Goal: Information Seeking & Learning: Learn about a topic

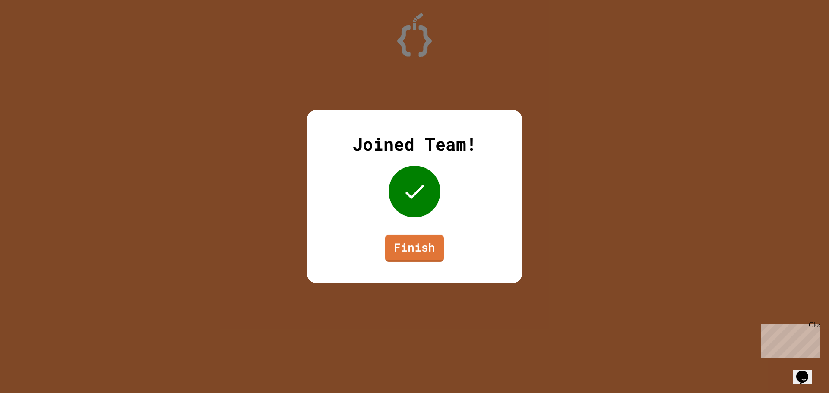
click at [417, 256] on link "Finish" at bounding box center [414, 248] width 59 height 27
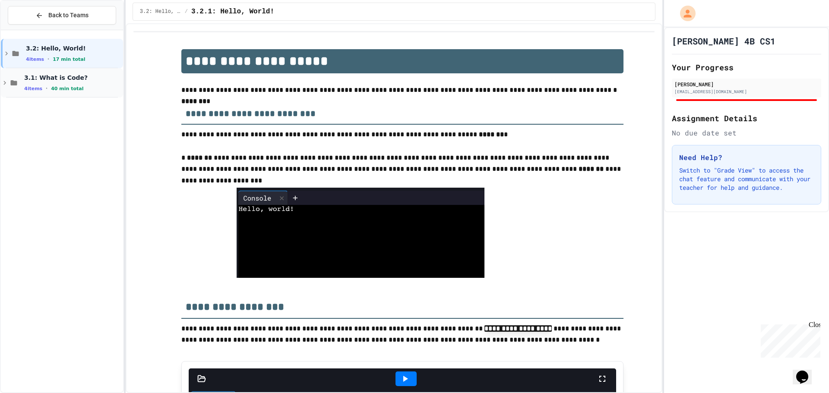
click at [90, 86] on div "4 items • 40 min total" at bounding box center [72, 88] width 97 height 7
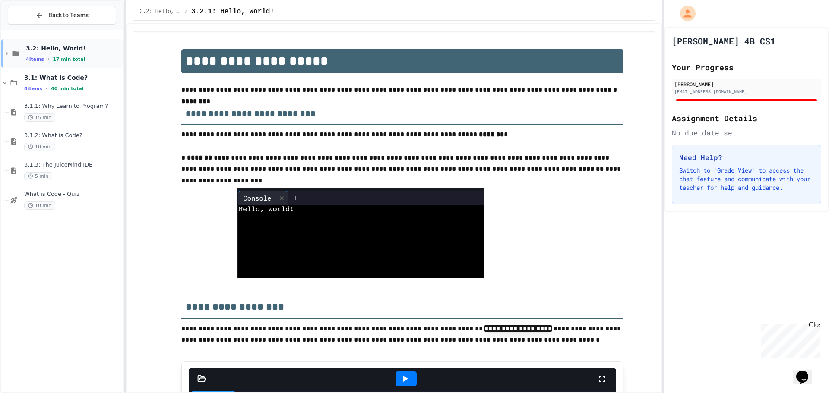
click at [87, 43] on div "3.2: Hello, World! 4 items • 17 min total" at bounding box center [62, 53] width 122 height 29
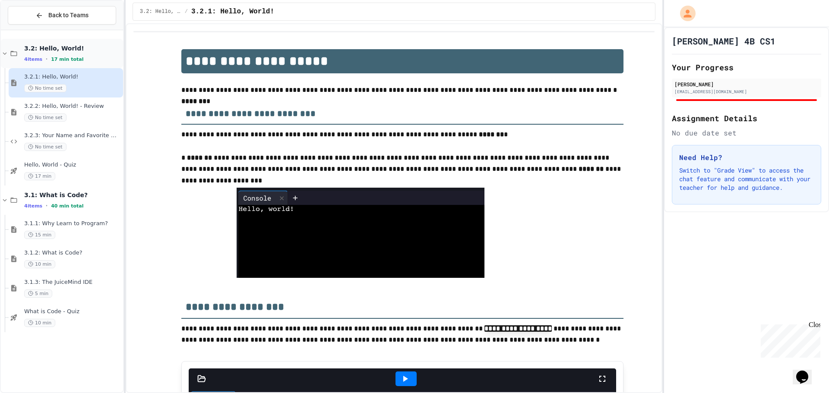
click at [98, 57] on div "4 items • 17 min total" at bounding box center [72, 59] width 97 height 7
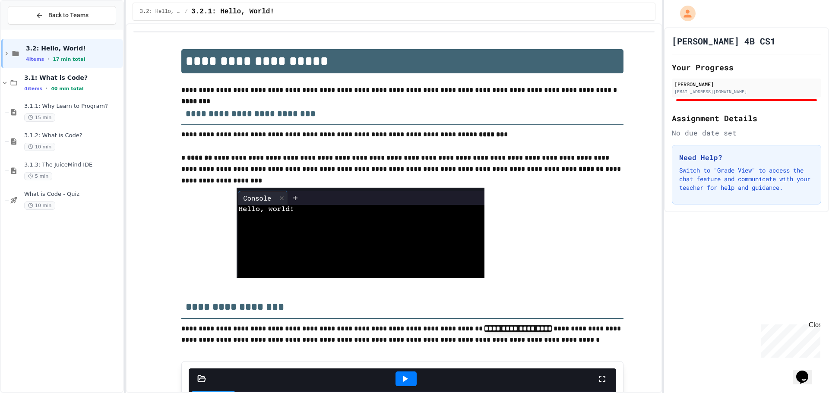
click at [98, 57] on div "4 items • 17 min total" at bounding box center [73, 59] width 95 height 7
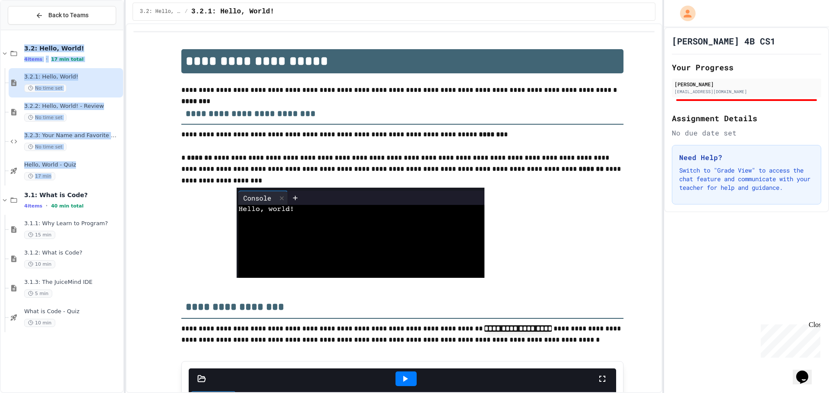
click at [98, 57] on div "4 items • 17 min total" at bounding box center [72, 59] width 97 height 7
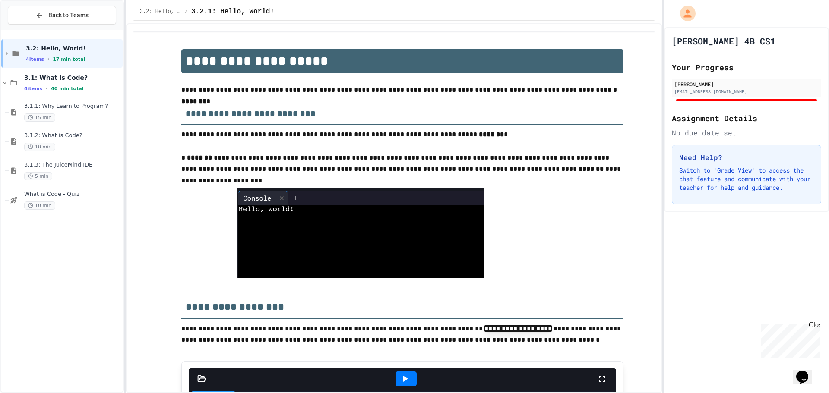
click at [98, 243] on div "3.2: Hello, World! 4 items • 17 min total 3.1: What is Code? 4 items • 40 min t…" at bounding box center [62, 211] width 122 height 355
click at [93, 54] on div "3.2: Hello, World! 4 items • 17 min total" at bounding box center [73, 53] width 95 height 18
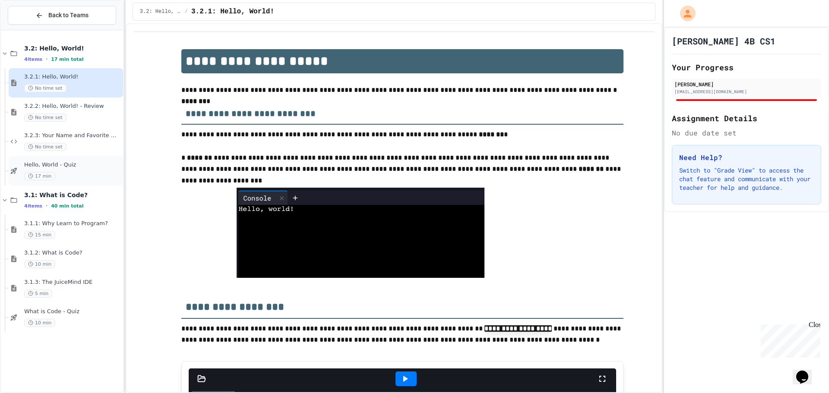
click at [98, 167] on span "Hello, World - Quiz" at bounding box center [72, 164] width 97 height 7
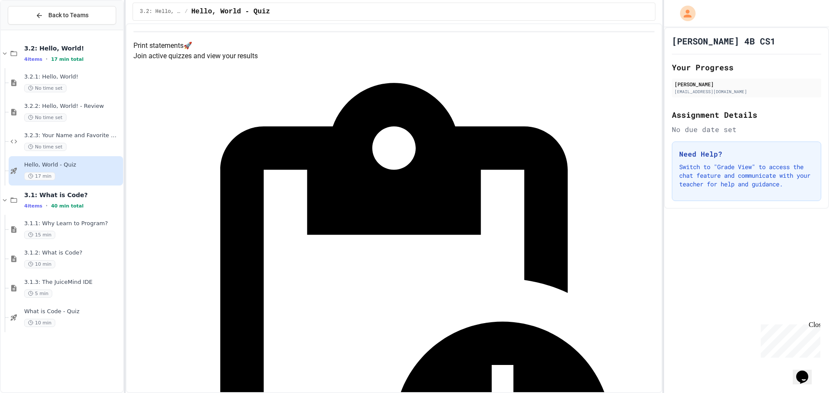
click at [84, 204] on div "4 items • 40 min total" at bounding box center [72, 205] width 97 height 7
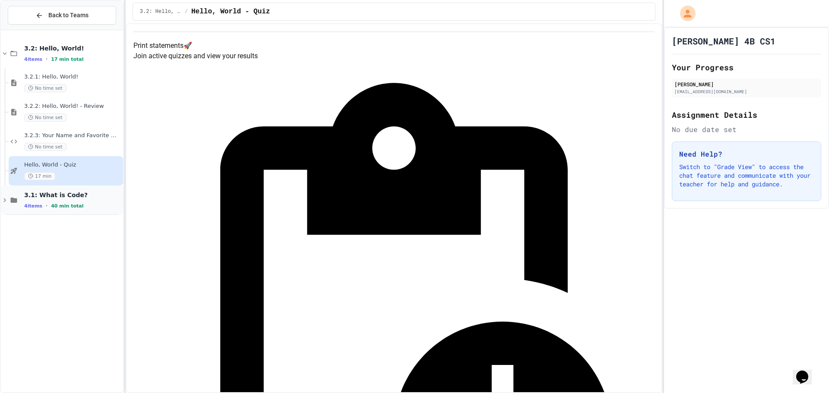
click at [88, 199] on span "3.1: What is Code?" at bounding box center [72, 195] width 97 height 8
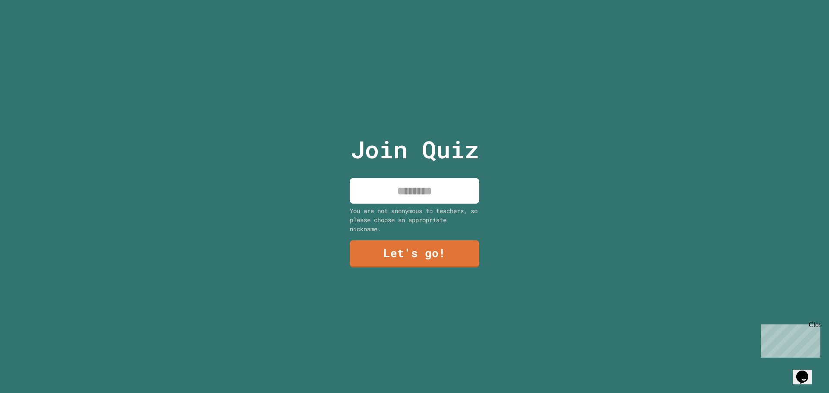
drag, startPoint x: 439, startPoint y: 178, endPoint x: 433, endPoint y: 192, distance: 15.3
click at [438, 179] on input at bounding box center [415, 190] width 130 height 25
type input "*****"
click at [431, 255] on link "Let's go!" at bounding box center [414, 253] width 126 height 28
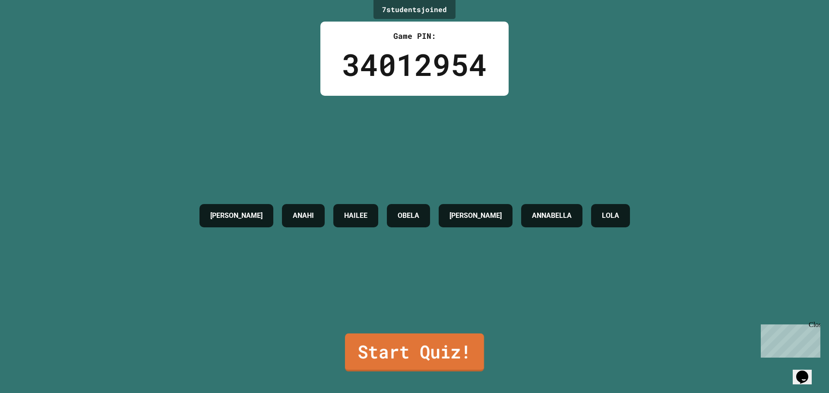
click at [426, 360] on link "Start Quiz!" at bounding box center [414, 353] width 139 height 38
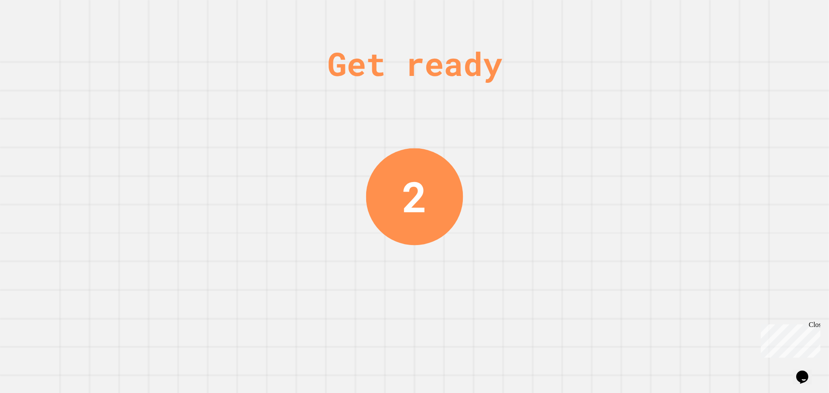
click at [815, 326] on div "Close" at bounding box center [814, 326] width 11 height 11
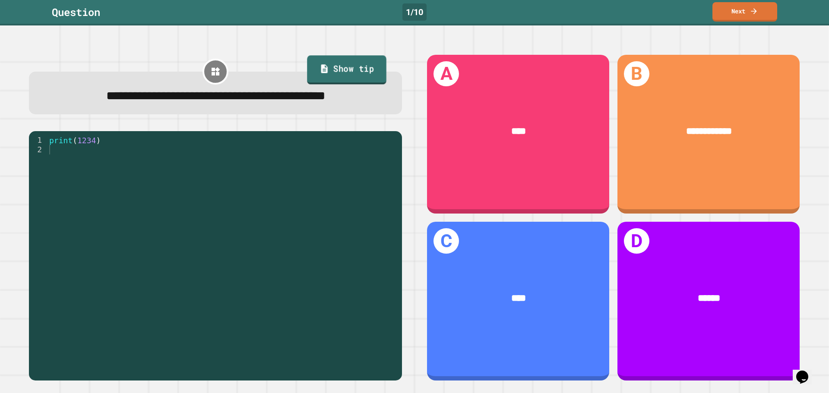
click at [325, 65] on link "Show tip" at bounding box center [346, 70] width 79 height 29
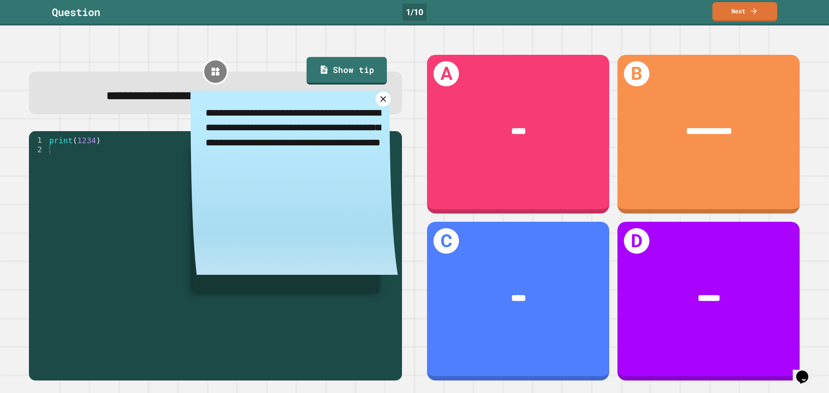
click at [380, 102] on icon at bounding box center [383, 99] width 6 height 6
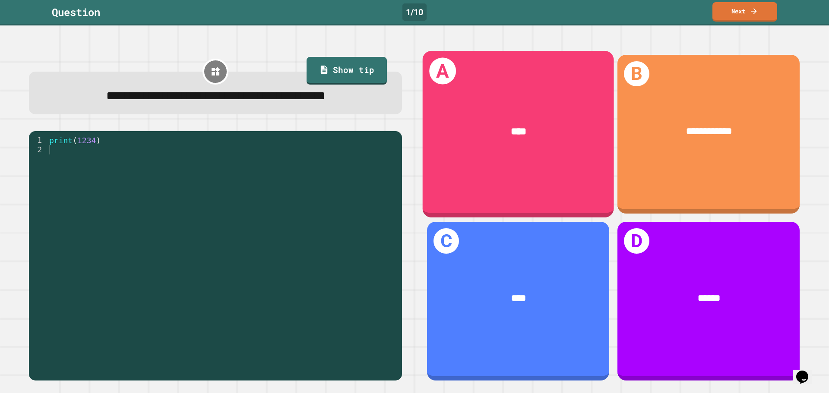
click at [498, 132] on div "****" at bounding box center [518, 132] width 151 height 16
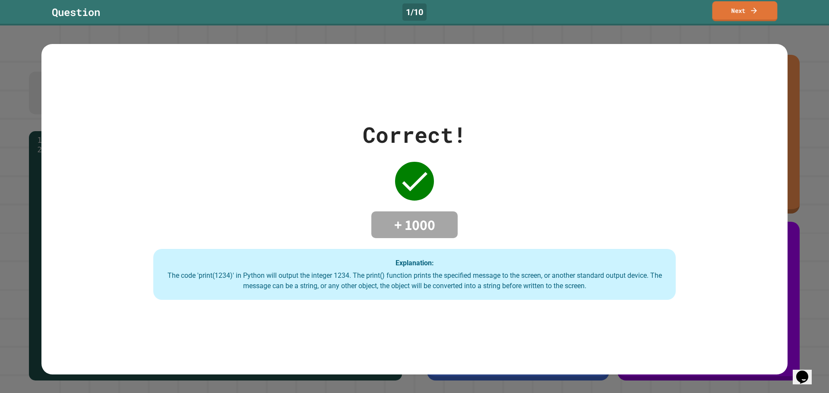
click at [747, 16] on link "Next" at bounding box center [744, 11] width 65 height 20
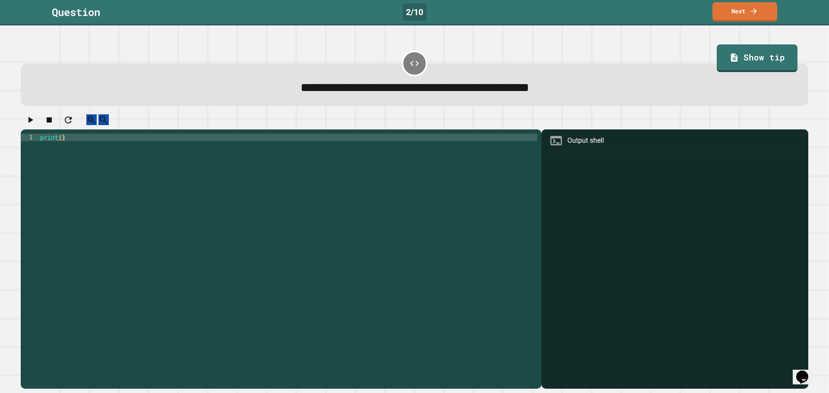
click at [550, 145] on icon at bounding box center [556, 140] width 12 height 9
click at [59, 144] on div "print ( )" at bounding box center [287, 251] width 499 height 235
type textarea "**********"
click at [33, 123] on icon "button" at bounding box center [30, 120] width 5 height 6
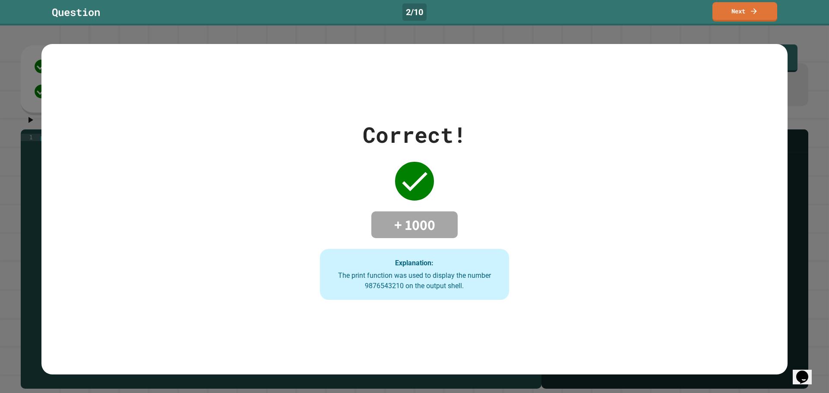
click at [746, 15] on link "Next" at bounding box center [744, 11] width 65 height 19
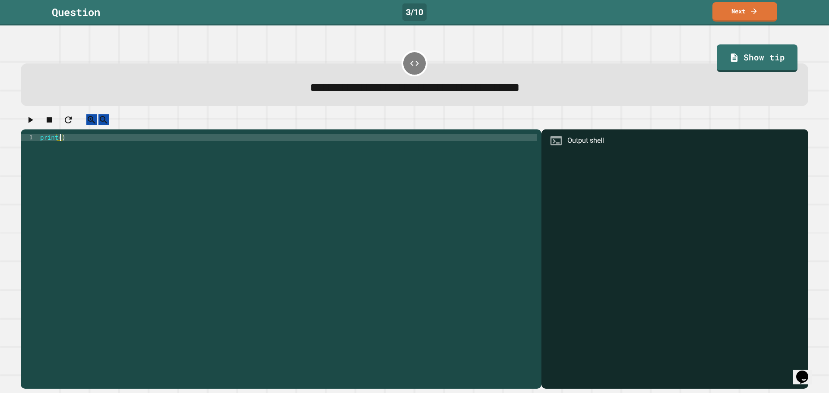
click at [59, 148] on div "print ( )" at bounding box center [287, 251] width 499 height 235
type textarea "**********"
click at [27, 125] on button "button" at bounding box center [30, 119] width 10 height 11
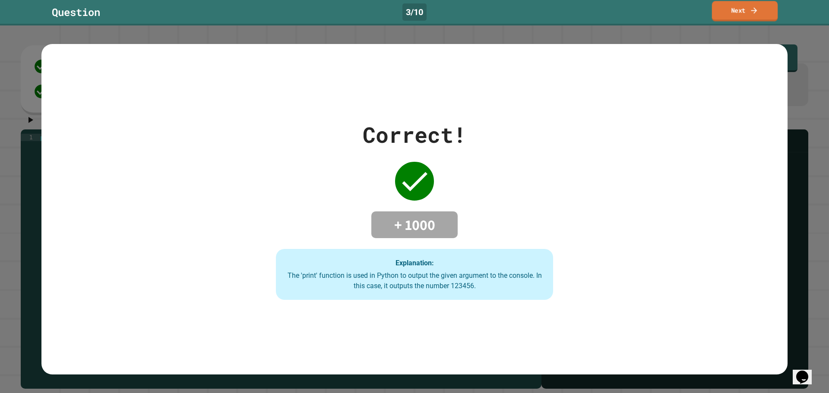
click at [739, 17] on link "Next" at bounding box center [745, 11] width 66 height 20
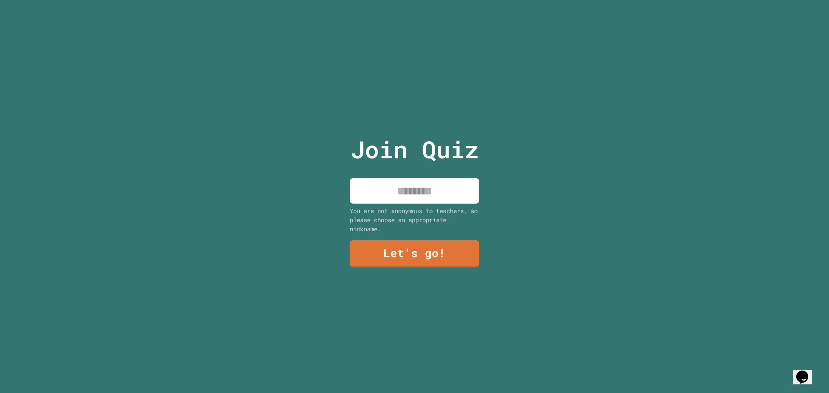
click at [448, 190] on input at bounding box center [415, 190] width 130 height 25
type input "*****"
click at [466, 252] on link "Let's go!" at bounding box center [415, 253] width 128 height 28
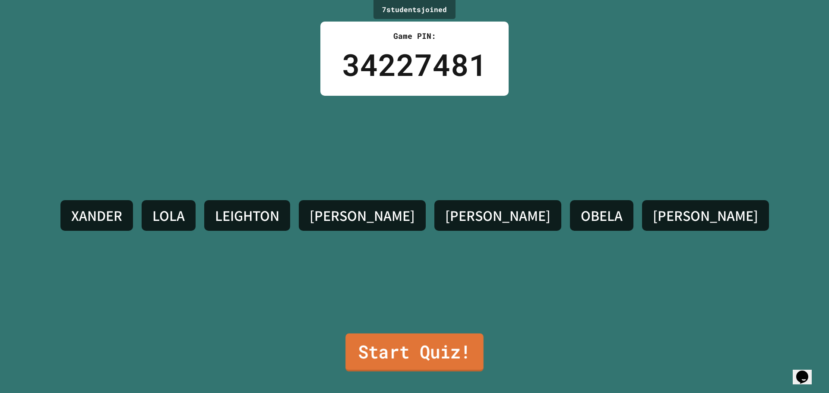
click at [468, 344] on link "Start Quiz!" at bounding box center [414, 353] width 138 height 38
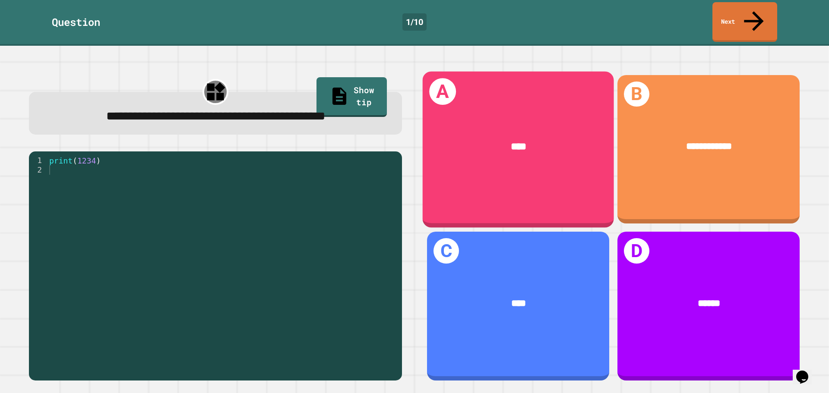
click at [525, 183] on div "A ****" at bounding box center [518, 149] width 191 height 156
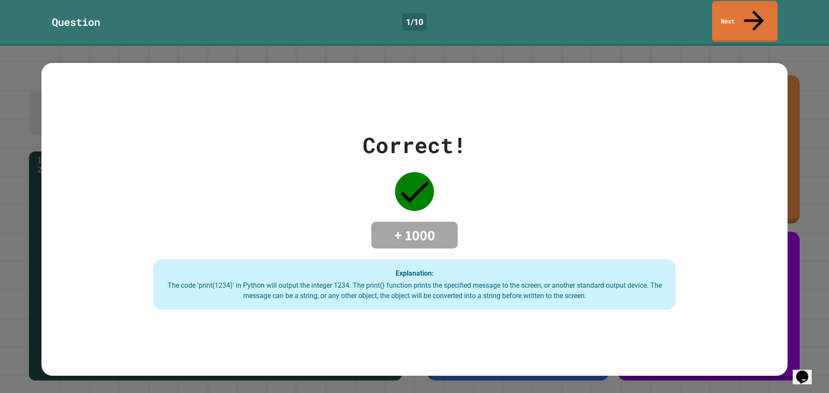
click at [718, 3] on link "Next" at bounding box center [745, 21] width 66 height 41
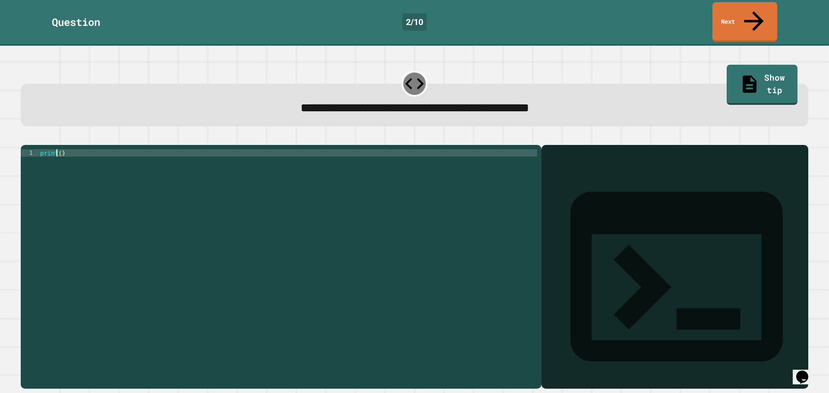
click at [58, 149] on div "print ( )" at bounding box center [287, 266] width 499 height 235
click at [60, 149] on div "print ( )" at bounding box center [287, 266] width 499 height 235
type textarea "**********"
click at [25, 138] on icon "button" at bounding box center [25, 138] width 0 height 0
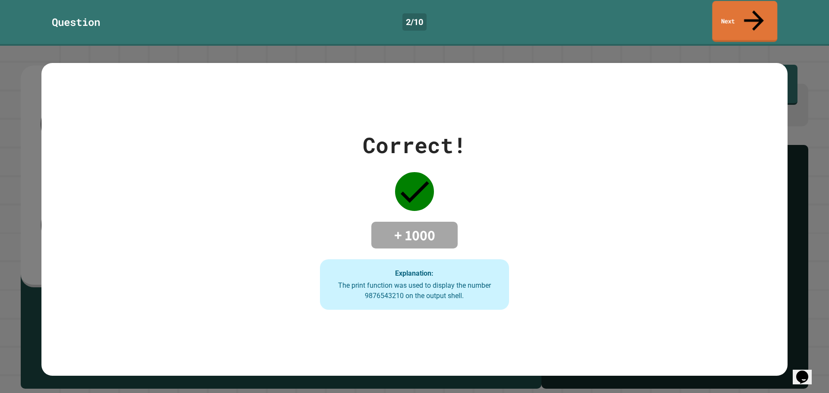
click at [738, 14] on link "Next" at bounding box center [744, 21] width 65 height 41
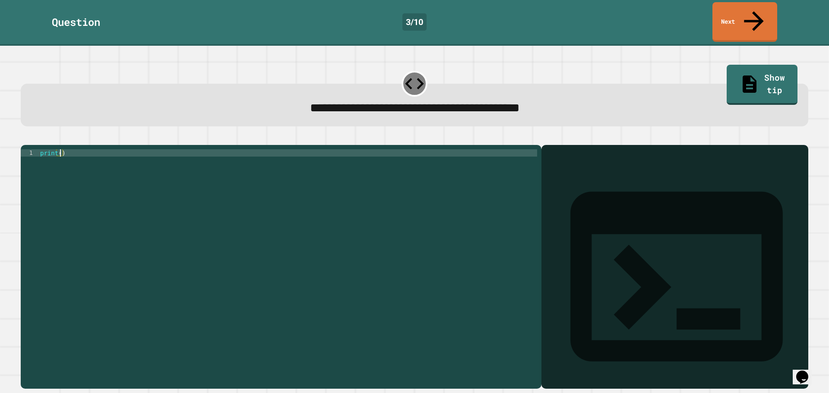
click at [59, 149] on div "print ( )" at bounding box center [287, 266] width 499 height 235
type textarea "**********"
click at [25, 138] on icon "button" at bounding box center [25, 138] width 0 height 0
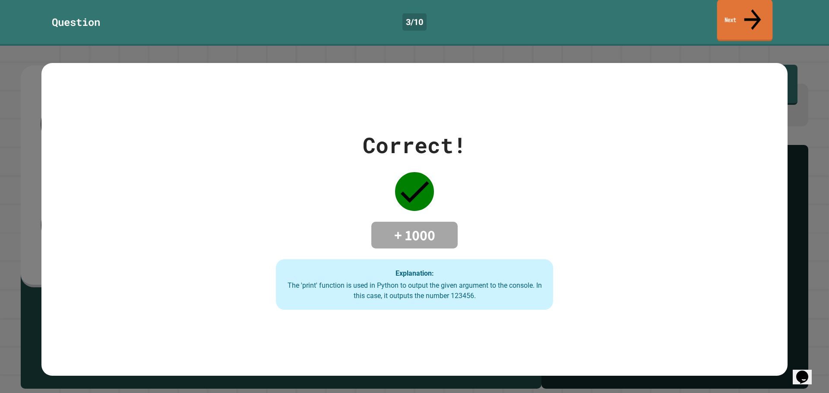
click at [741, 14] on link "Next" at bounding box center [745, 21] width 56 height 42
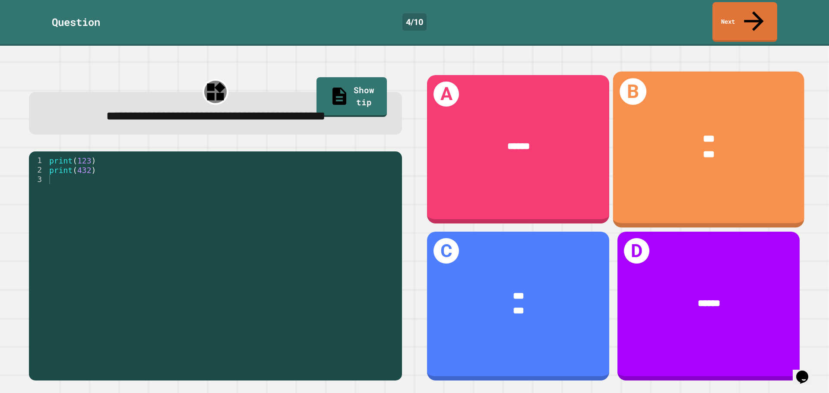
click at [697, 193] on div "B *** ***" at bounding box center [708, 149] width 191 height 156
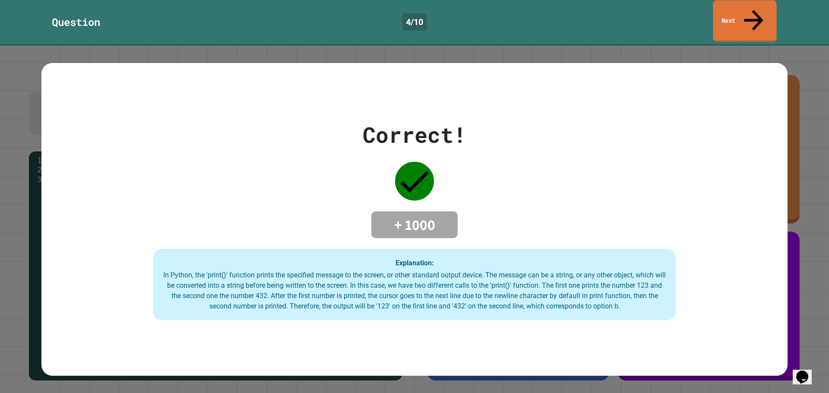
click at [756, 12] on icon at bounding box center [753, 20] width 29 height 31
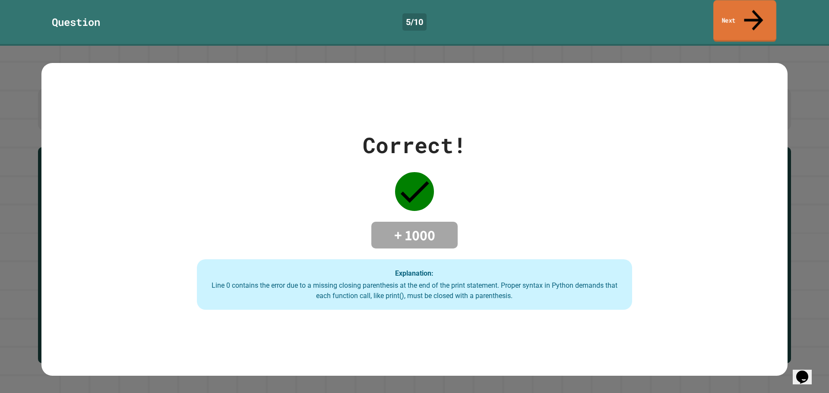
click at [766, 9] on link "Next" at bounding box center [744, 21] width 63 height 42
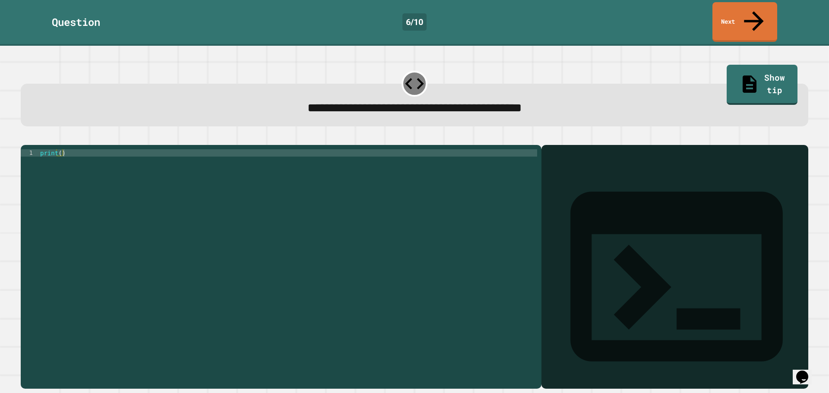
click at [60, 149] on div "print ( )" at bounding box center [287, 266] width 499 height 235
type textarea "**********"
click at [25, 138] on button "button" at bounding box center [25, 138] width 0 height 0
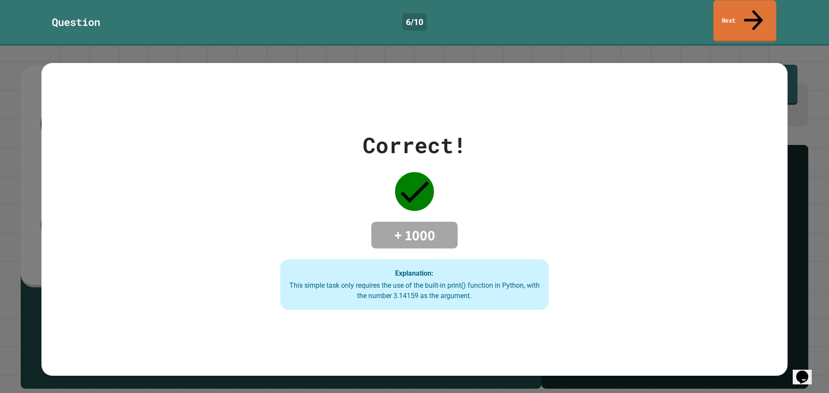
click at [724, 12] on link "Next" at bounding box center [744, 21] width 63 height 42
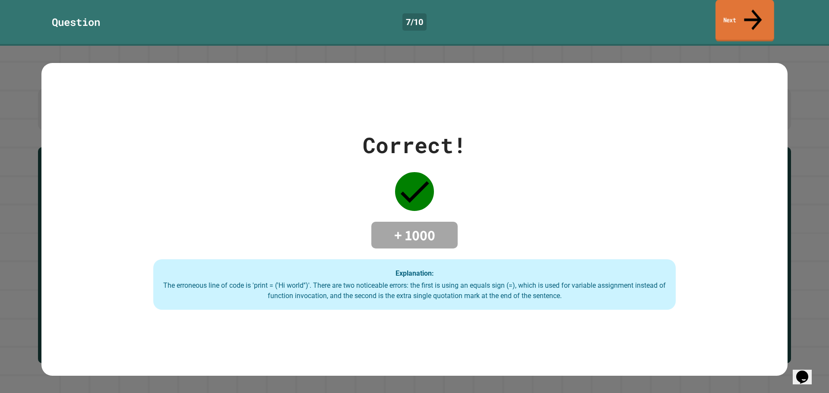
click at [734, 8] on link "Next" at bounding box center [744, 21] width 59 height 42
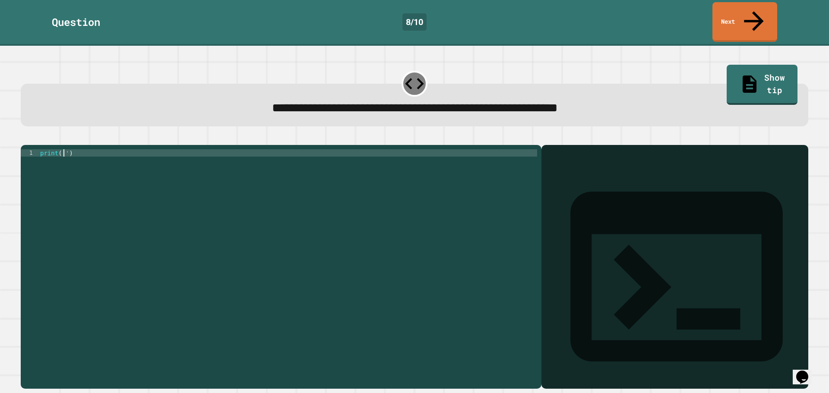
click at [63, 149] on div "print ( '' )" at bounding box center [287, 266] width 499 height 235
click at [25, 138] on icon "button" at bounding box center [25, 138] width 0 height 0
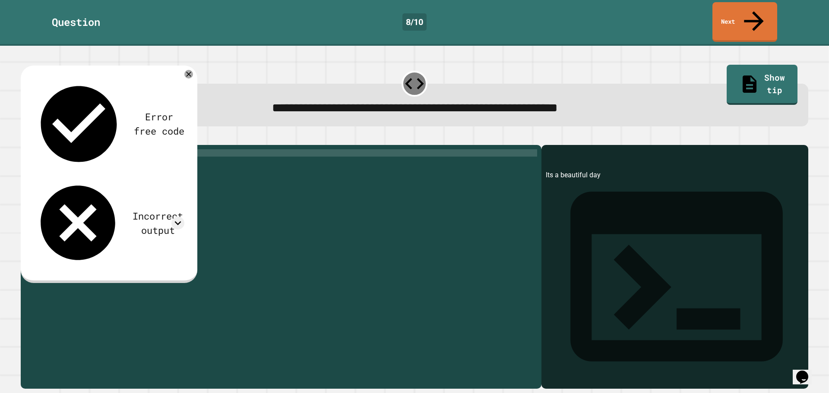
click at [69, 149] on div "print ( 'Its a beautiful day' )" at bounding box center [287, 266] width 499 height 235
click at [25, 138] on button "button" at bounding box center [25, 138] width 0 height 0
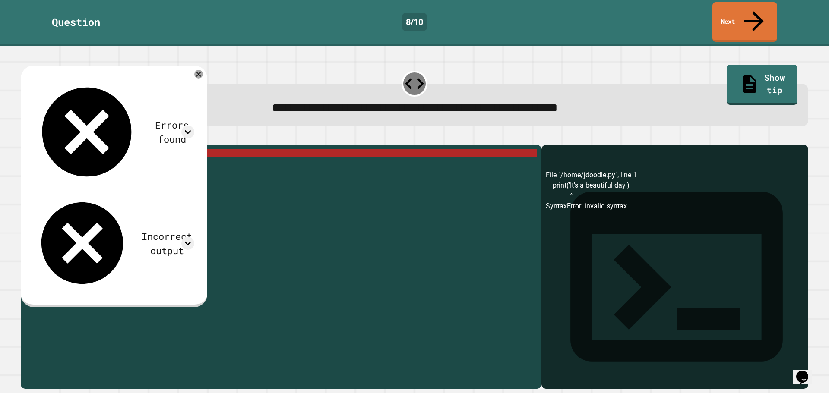
click at [72, 149] on div "print ( 'It' s a beautiful day ')" at bounding box center [287, 266] width 499 height 235
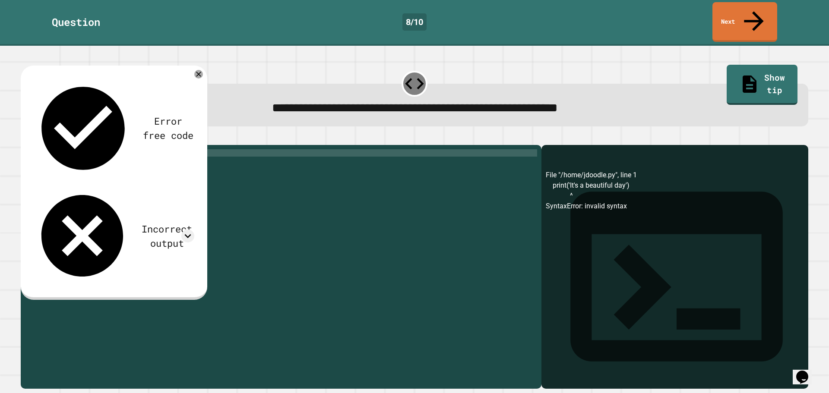
click at [25, 138] on icon "button" at bounding box center [25, 138] width 0 height 0
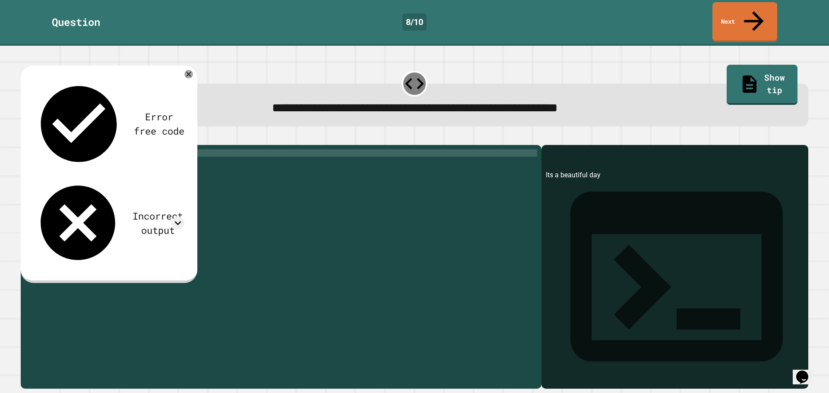
click at [63, 149] on div "print ( 'Its a beautiful day' )" at bounding box center [287, 266] width 499 height 235
click at [132, 149] on div "print ( '' Its a beautiful day ')" at bounding box center [287, 266] width 499 height 235
click at [66, 149] on div "print ( "its a beautiful day" )" at bounding box center [287, 266] width 499 height 235
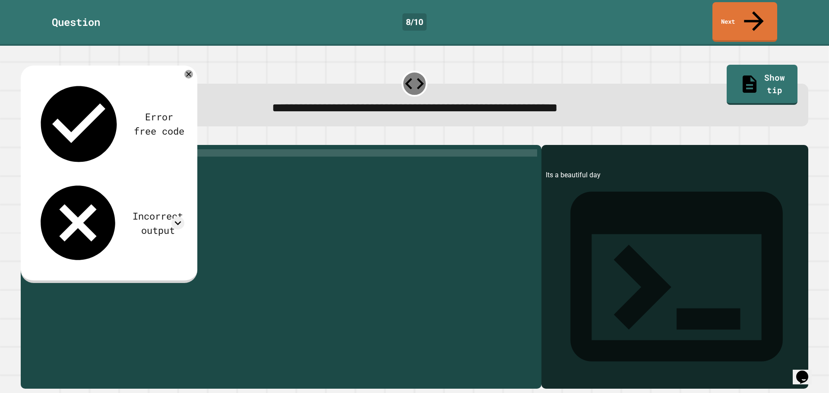
scroll to position [0, 2]
click at [25, 138] on button "button" at bounding box center [25, 138] width 0 height 0
click at [71, 149] on div "print ( "Its a beautiful day" )" at bounding box center [287, 266] width 499 height 235
type textarea "**********"
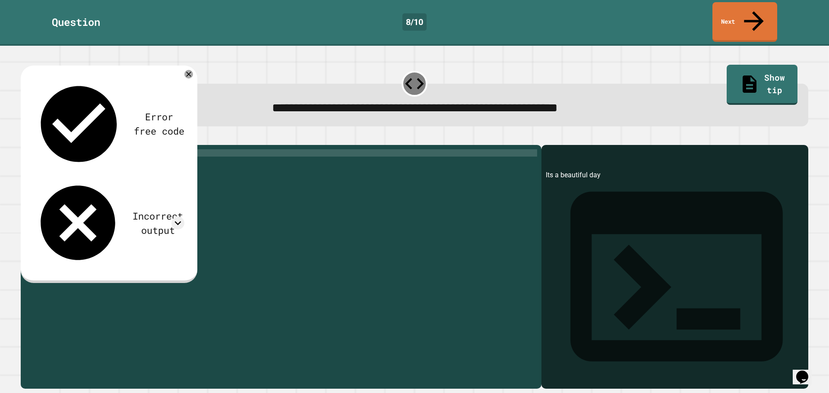
click at [25, 138] on icon "button" at bounding box center [25, 138] width 0 height 0
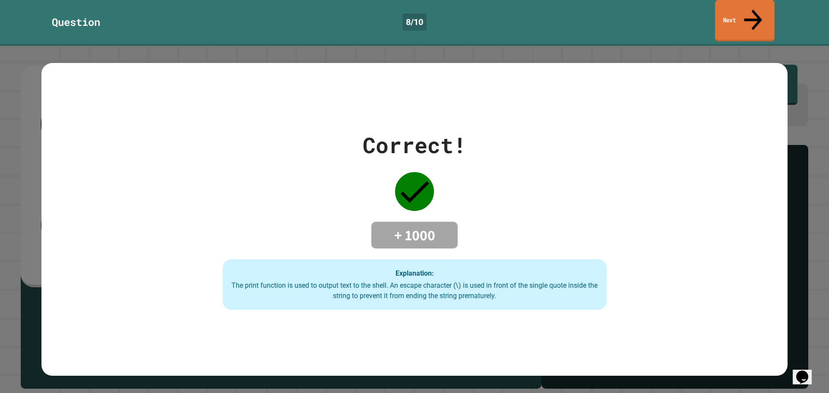
click at [737, 8] on link "Next" at bounding box center [745, 21] width 60 height 42
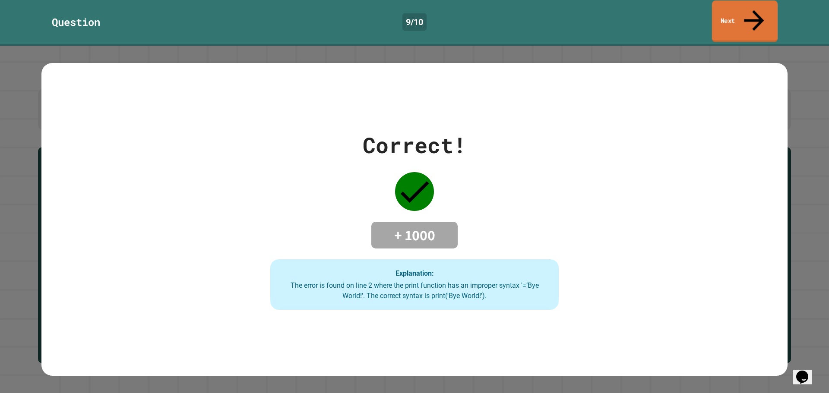
click at [733, 18] on link "Next" at bounding box center [745, 21] width 66 height 42
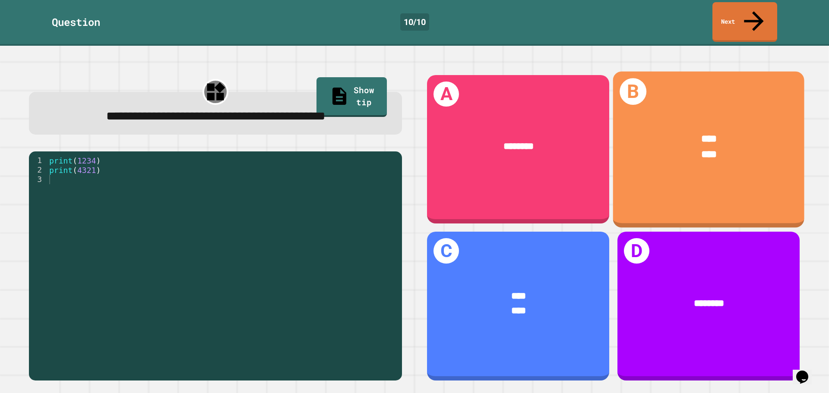
click at [714, 146] on div "**** ****" at bounding box center [708, 146] width 191 height 71
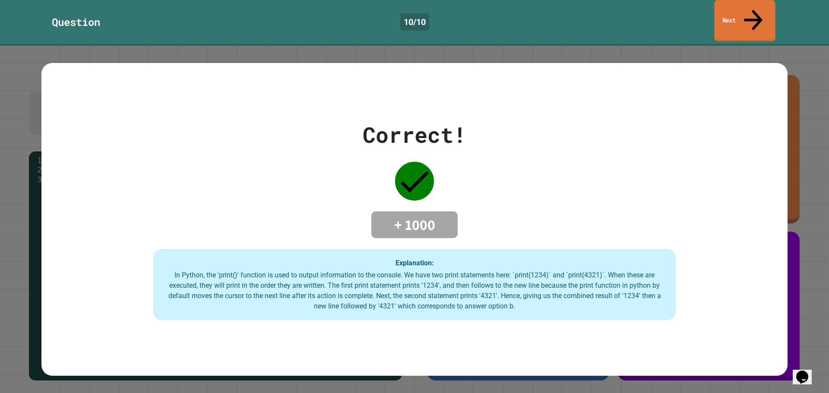
click at [741, 11] on link "Next" at bounding box center [744, 21] width 61 height 42
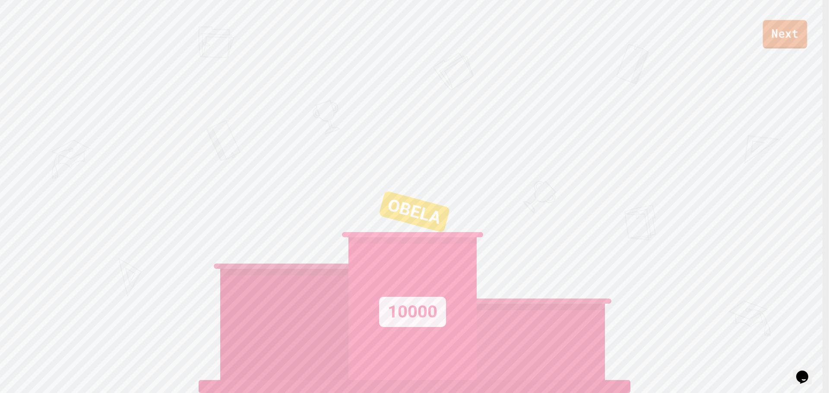
click at [795, 44] on link "Next" at bounding box center [785, 34] width 44 height 28
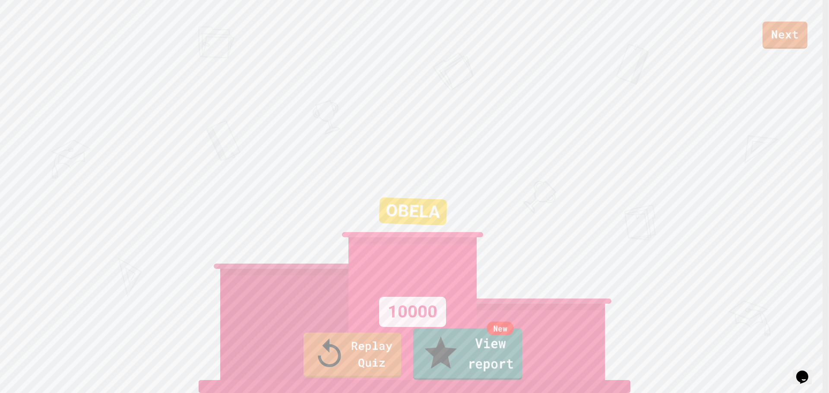
click at [452, 360] on link "New View report" at bounding box center [467, 355] width 109 height 52
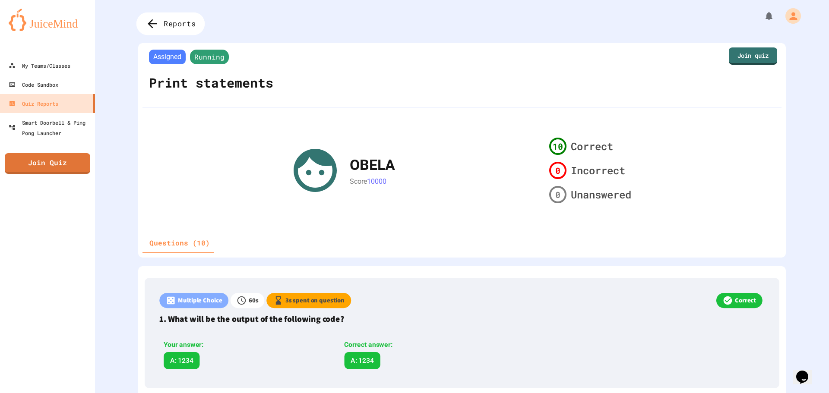
click at [185, 24] on span "Reports" at bounding box center [180, 23] width 32 height 11
